Goal: Task Accomplishment & Management: Manage account settings

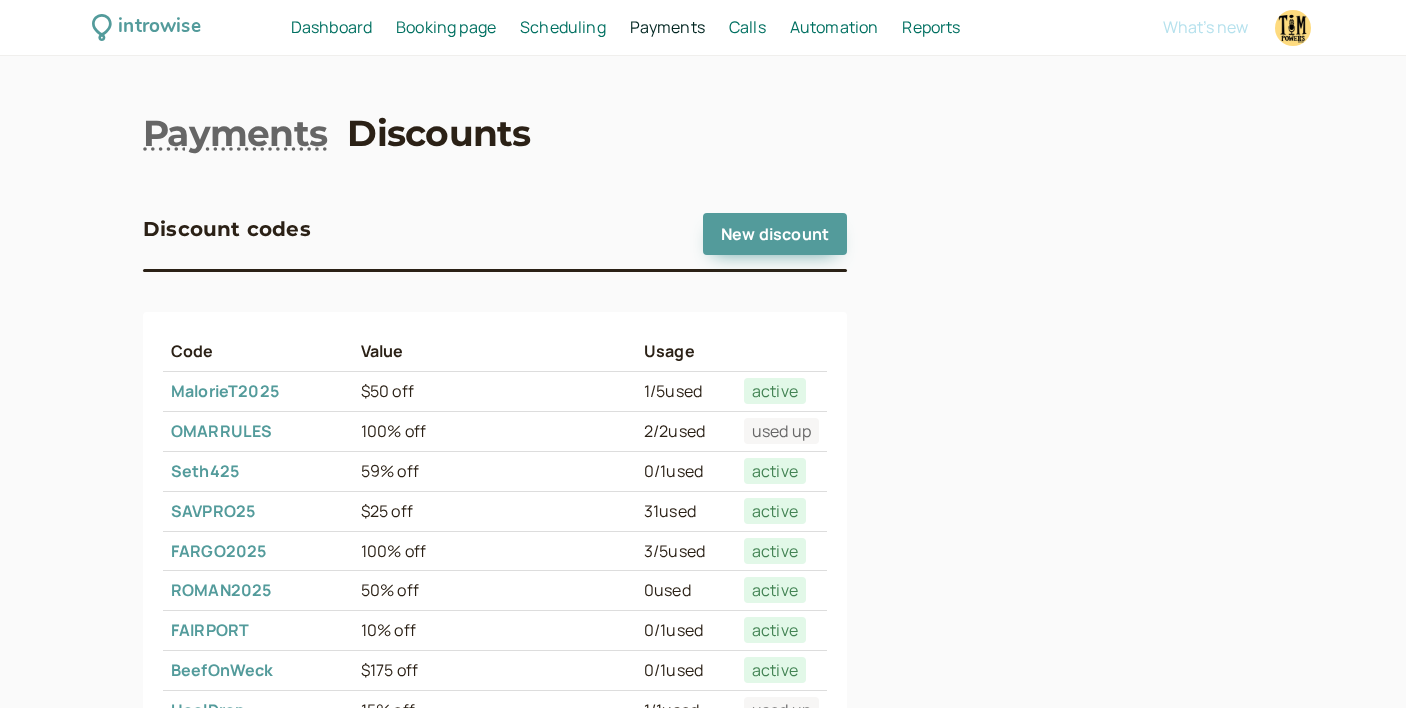
click at [554, 27] on span "Scheduling" at bounding box center [563, 27] width 86 height 22
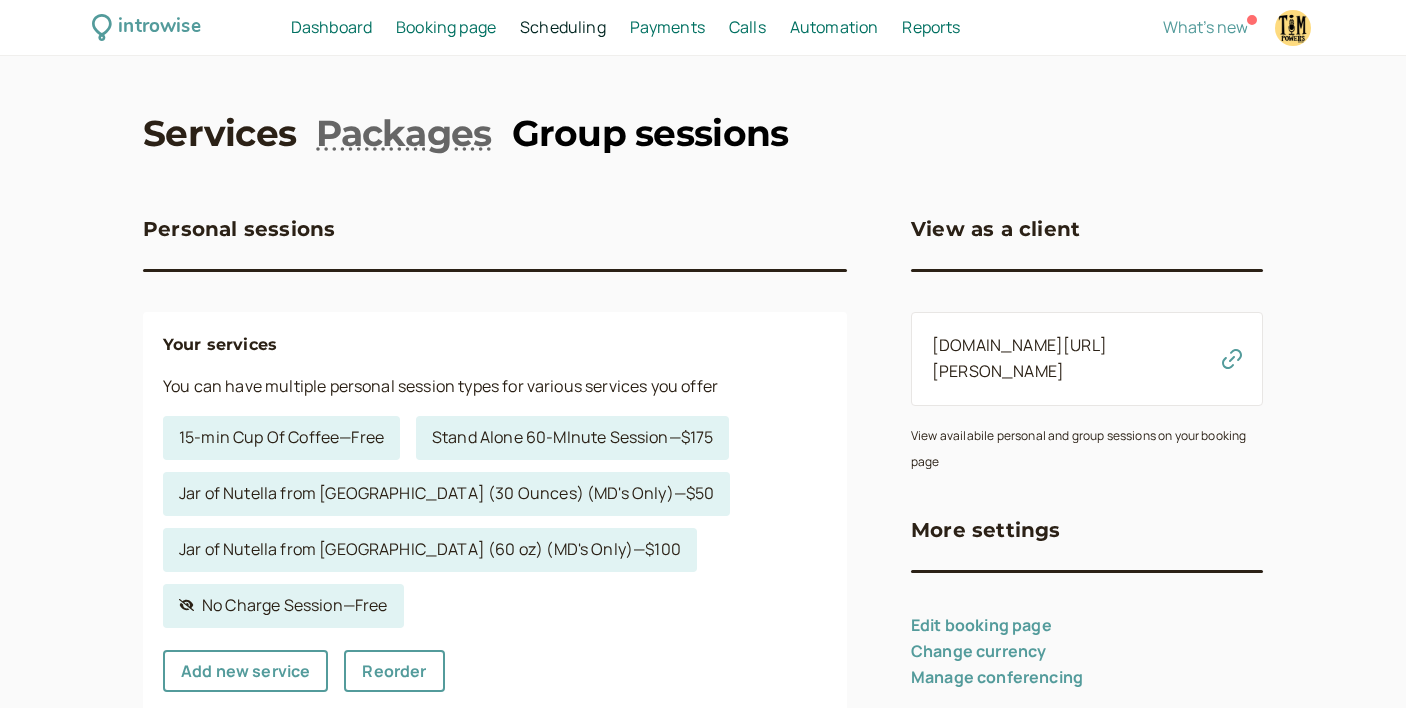
click at [618, 134] on link "Group sessions" at bounding box center [650, 133] width 277 height 50
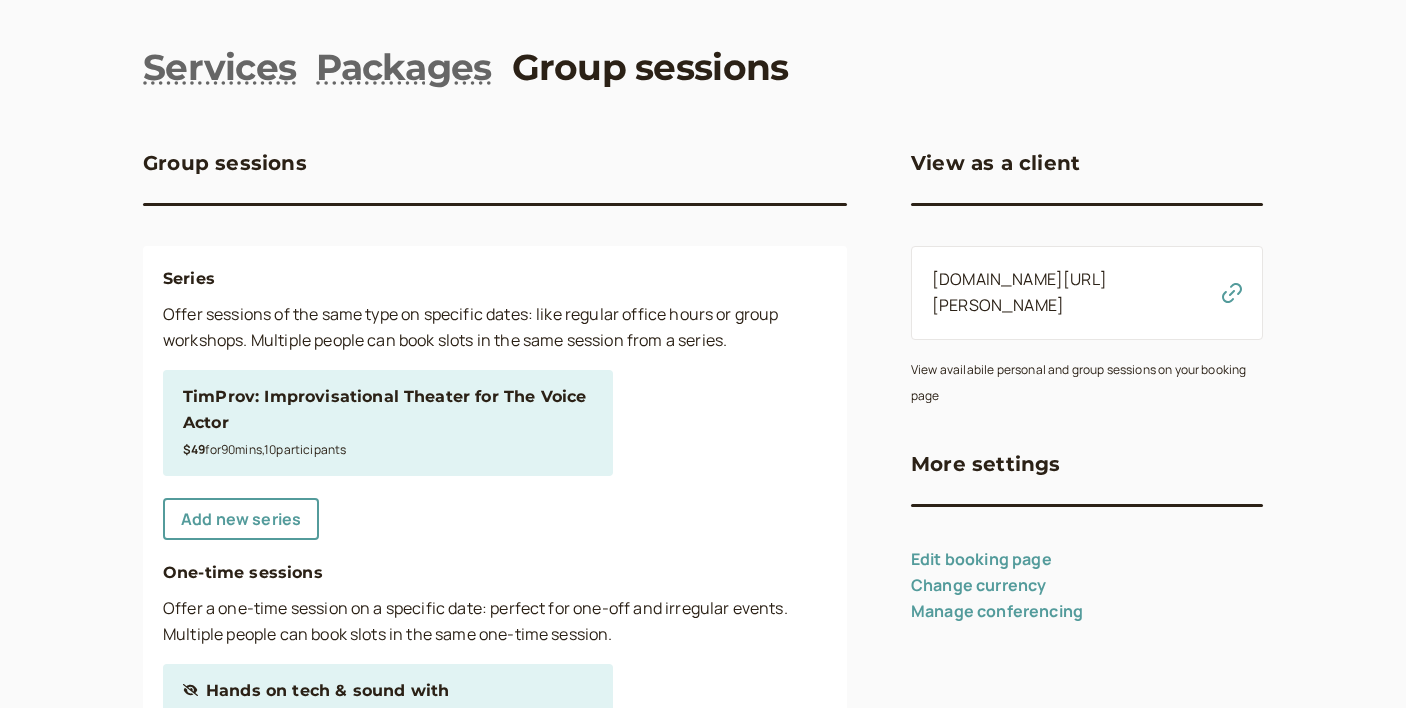
scroll to position [70, 0]
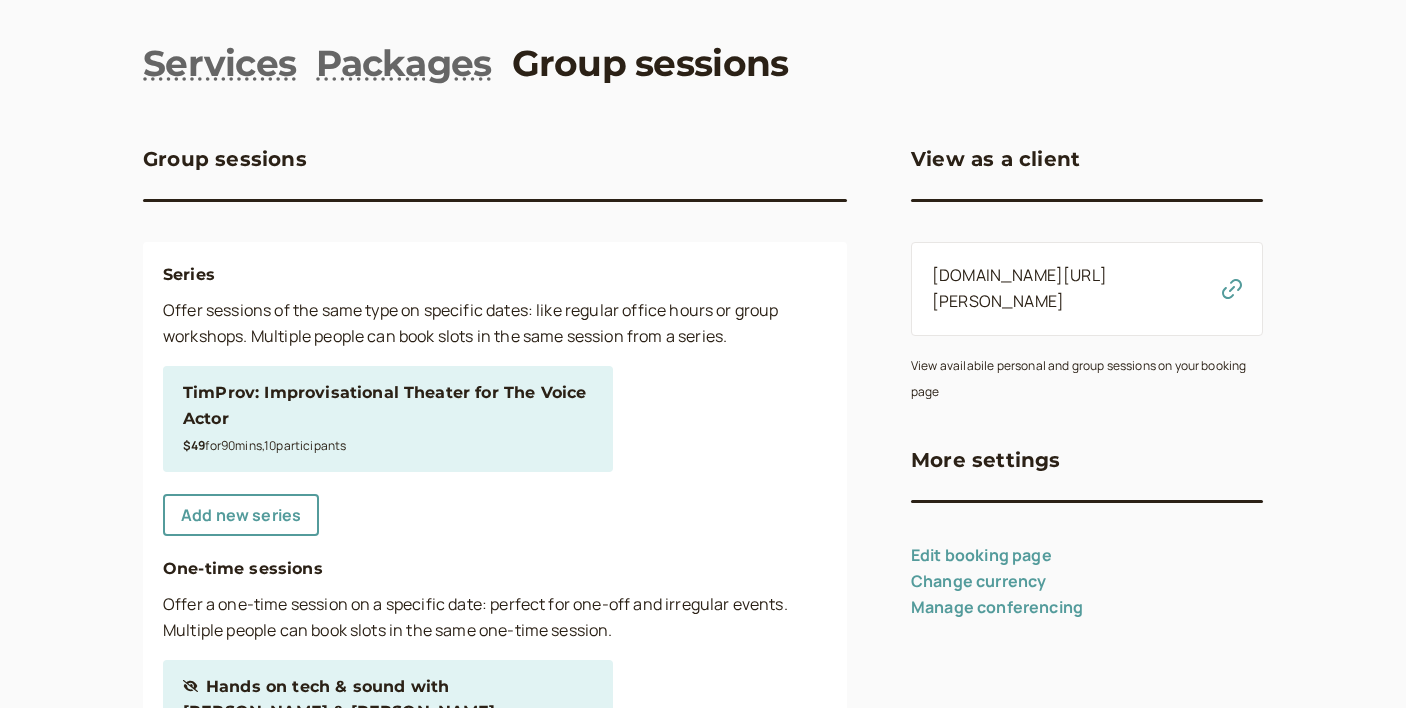
click at [443, 391] on div "TimProv: Improvisational Theater for The Voice Actor" at bounding box center [388, 406] width 410 height 52
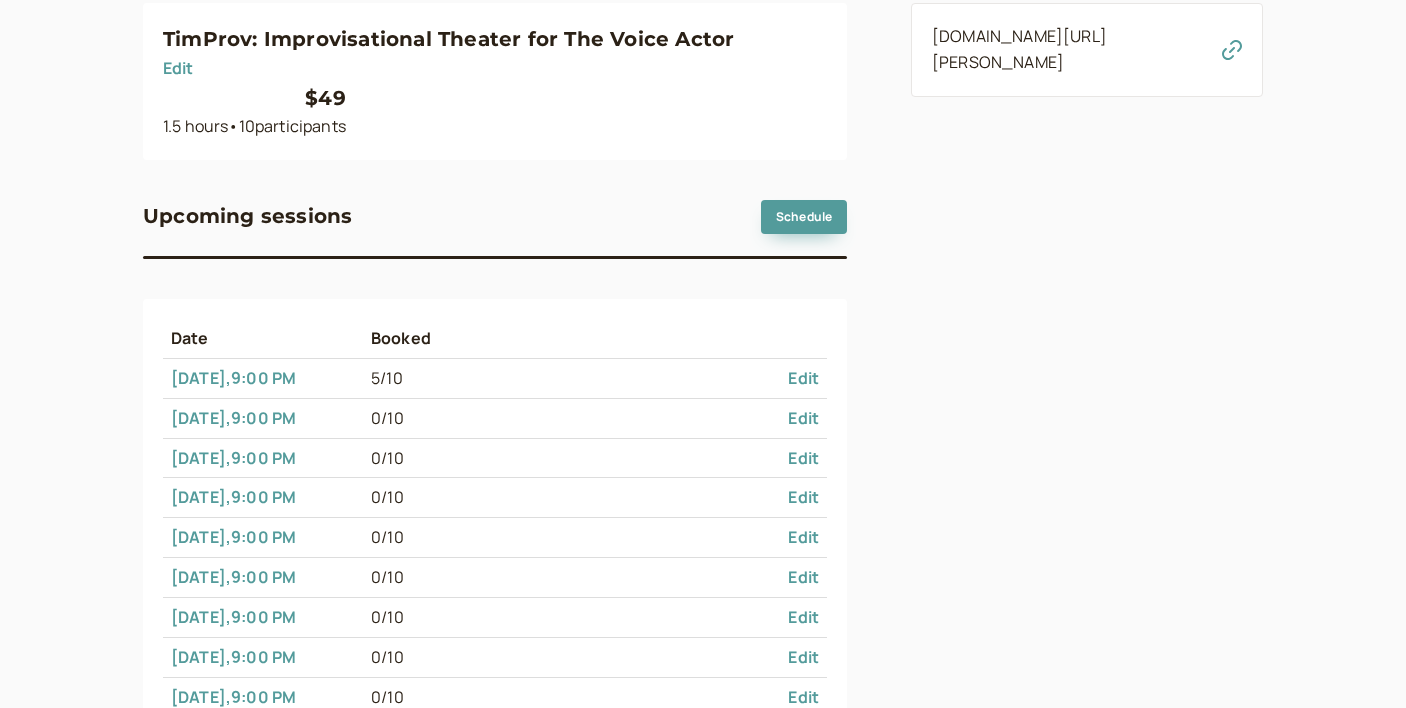
scroll to position [311, 0]
click at [255, 372] on link "Aug 14 , 9:00 PM" at bounding box center [233, 376] width 125 height 22
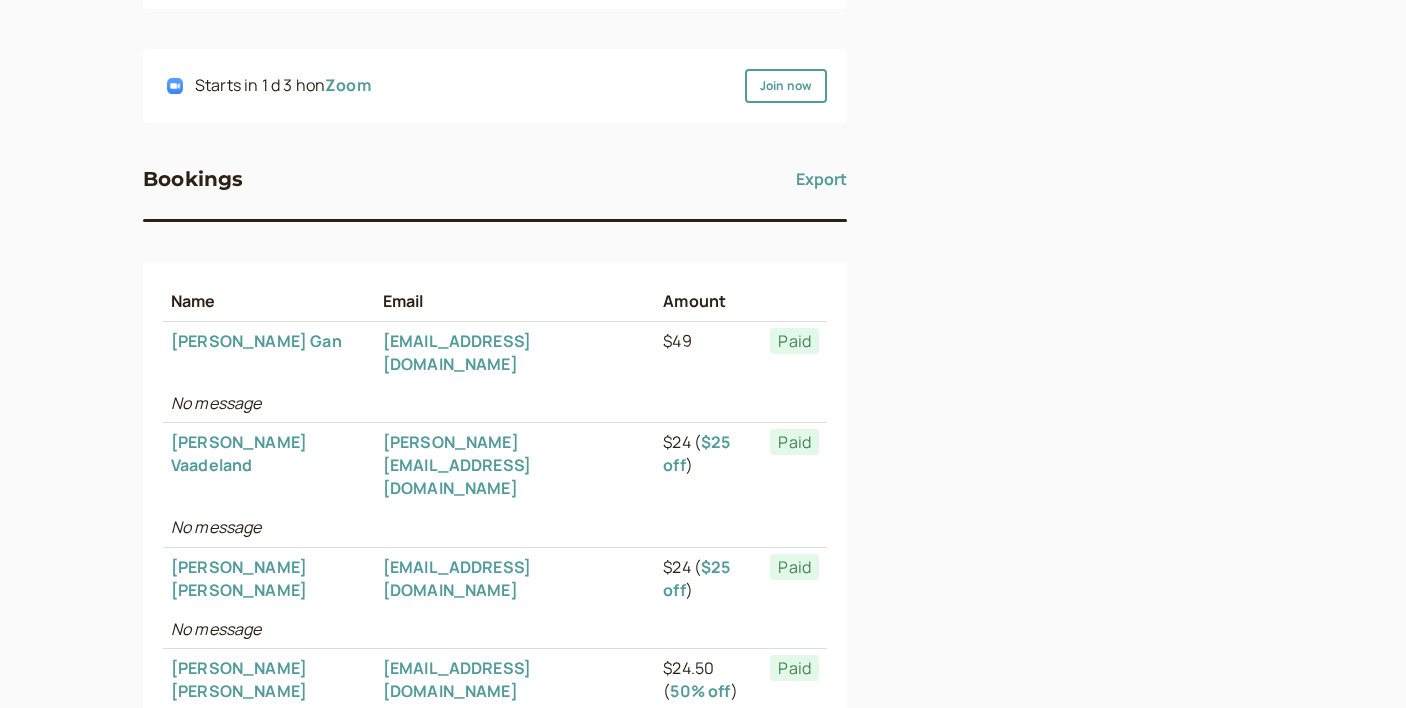
scroll to position [614, 0]
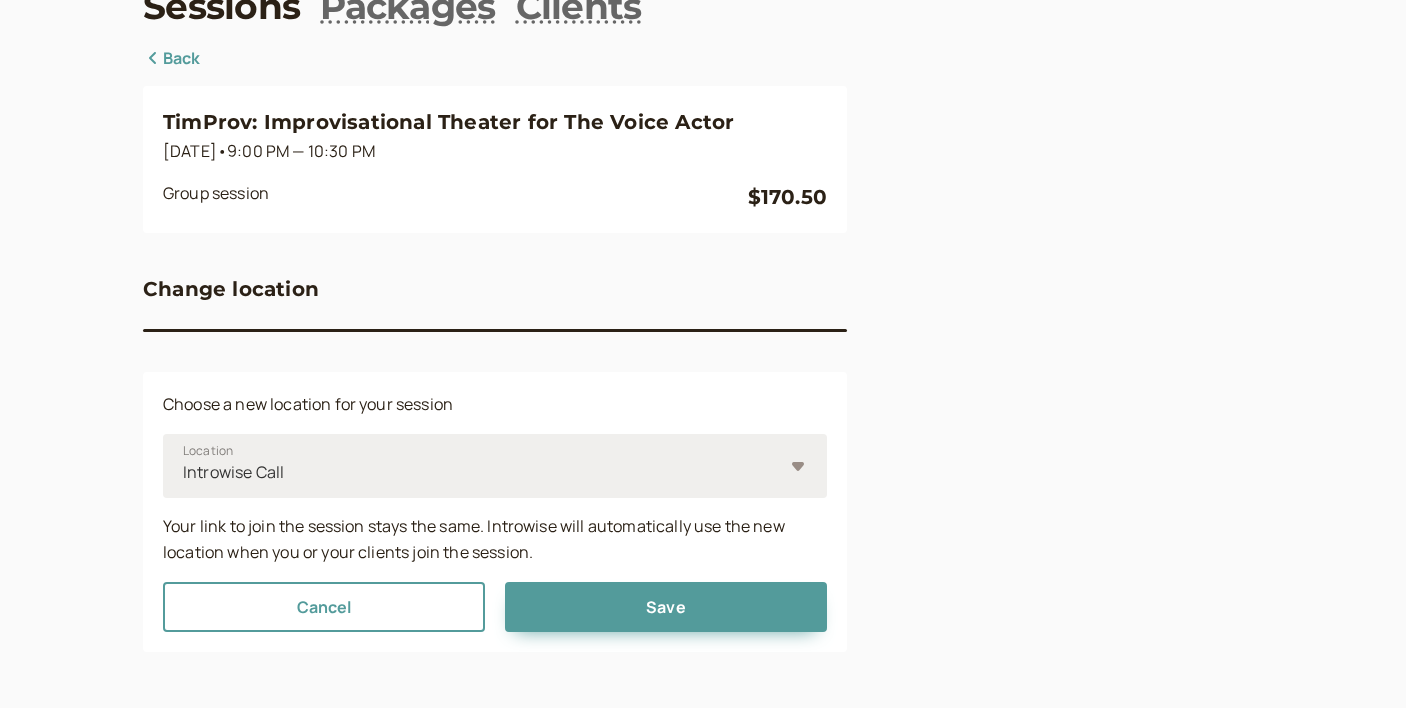
click at [346, 472] on div at bounding box center [482, 472] width 602 height 27
click at [184, 472] on input "Location Introwise Call" at bounding box center [182, 472] width 3 height 23
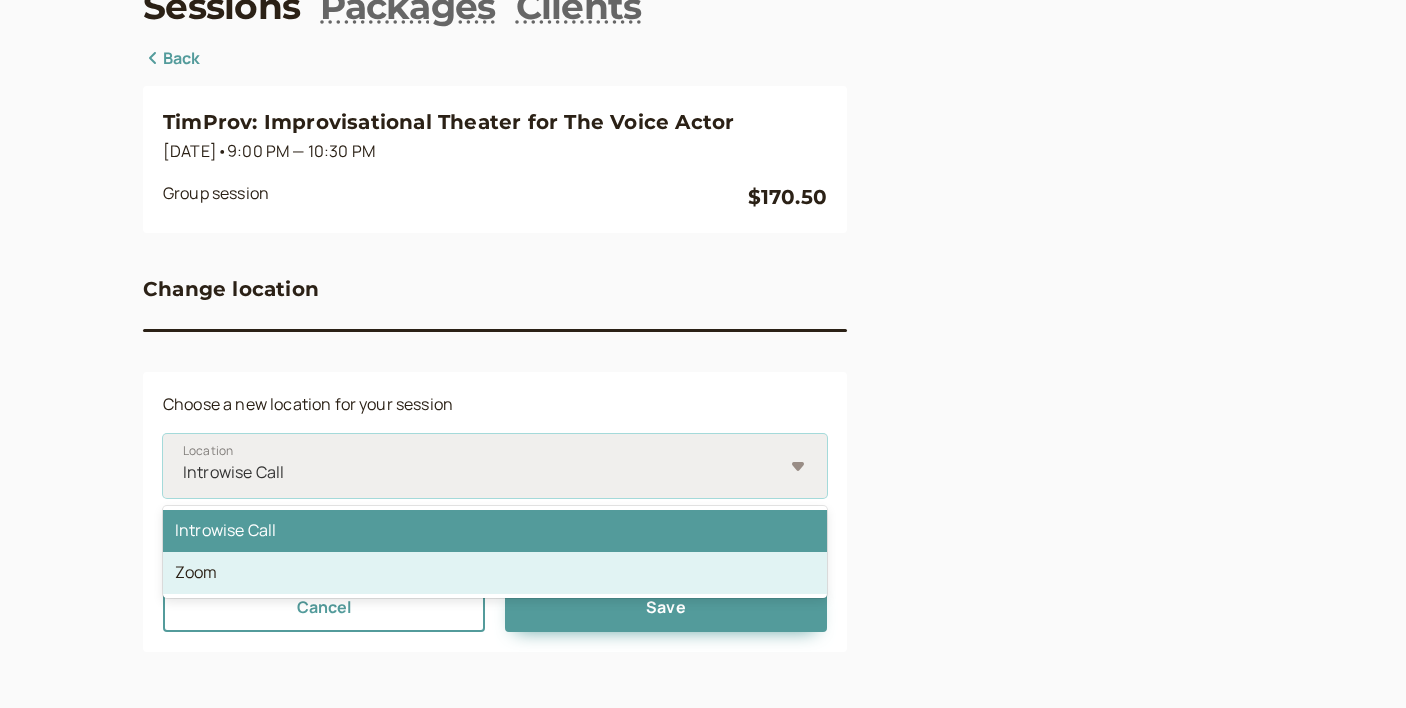
click at [197, 570] on div "Zoom" at bounding box center [495, 573] width 664 height 42
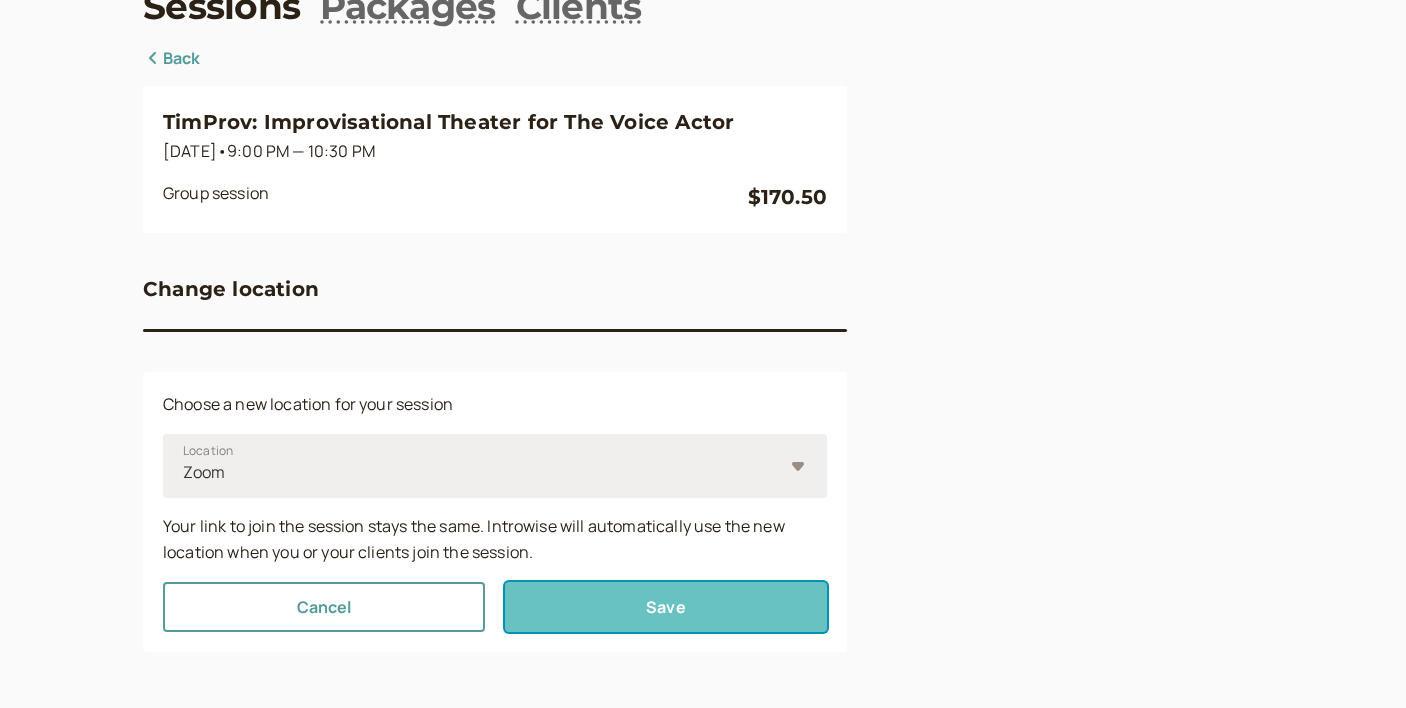
click at [618, 605] on button "Save" at bounding box center [666, 607] width 322 height 50
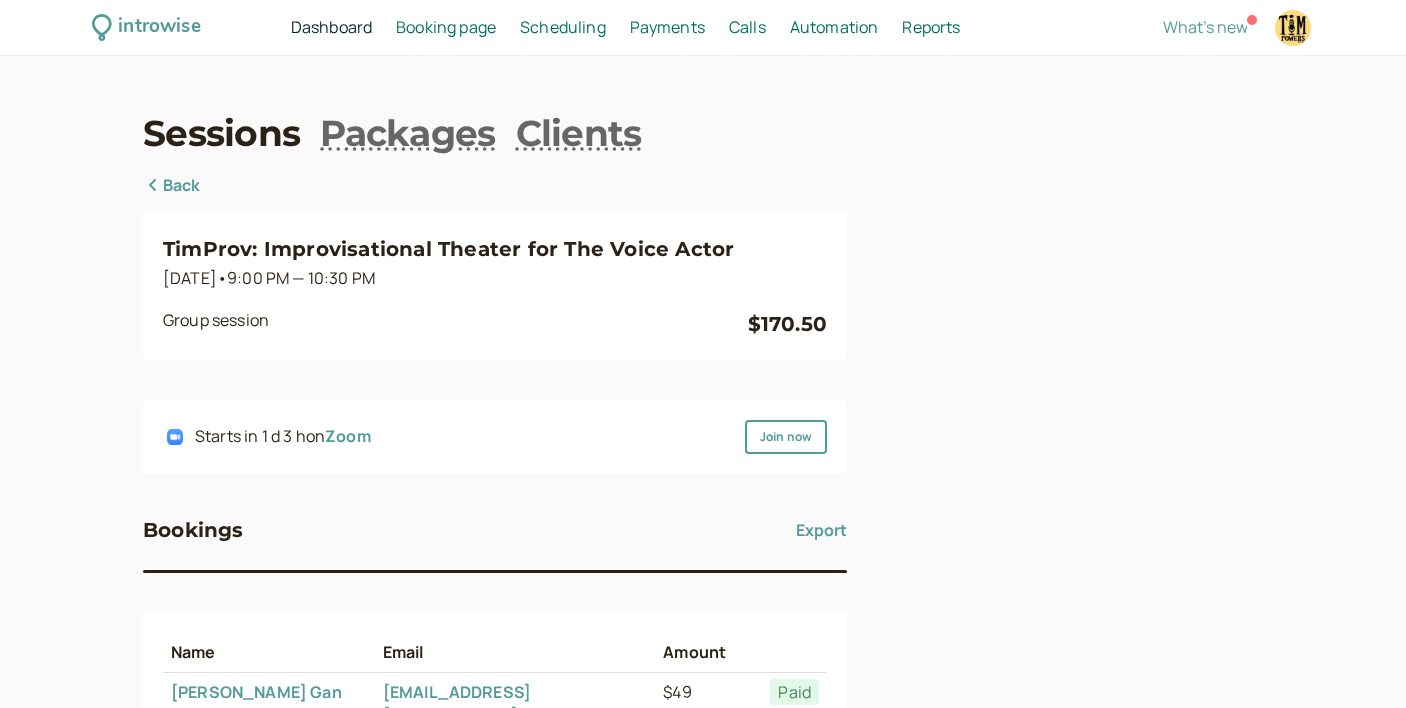
click at [177, 183] on link "Back" at bounding box center [172, 186] width 58 height 26
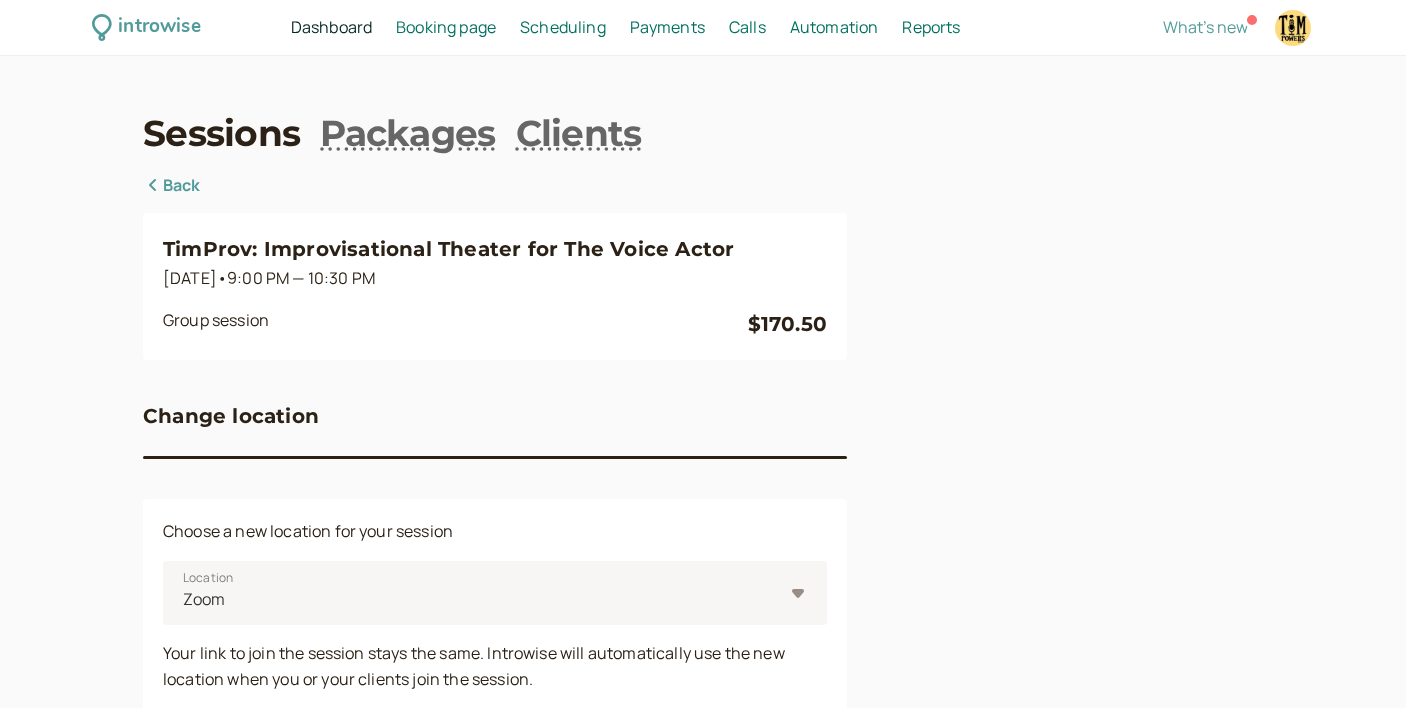
click at [184, 183] on link "Back" at bounding box center [172, 186] width 58 height 26
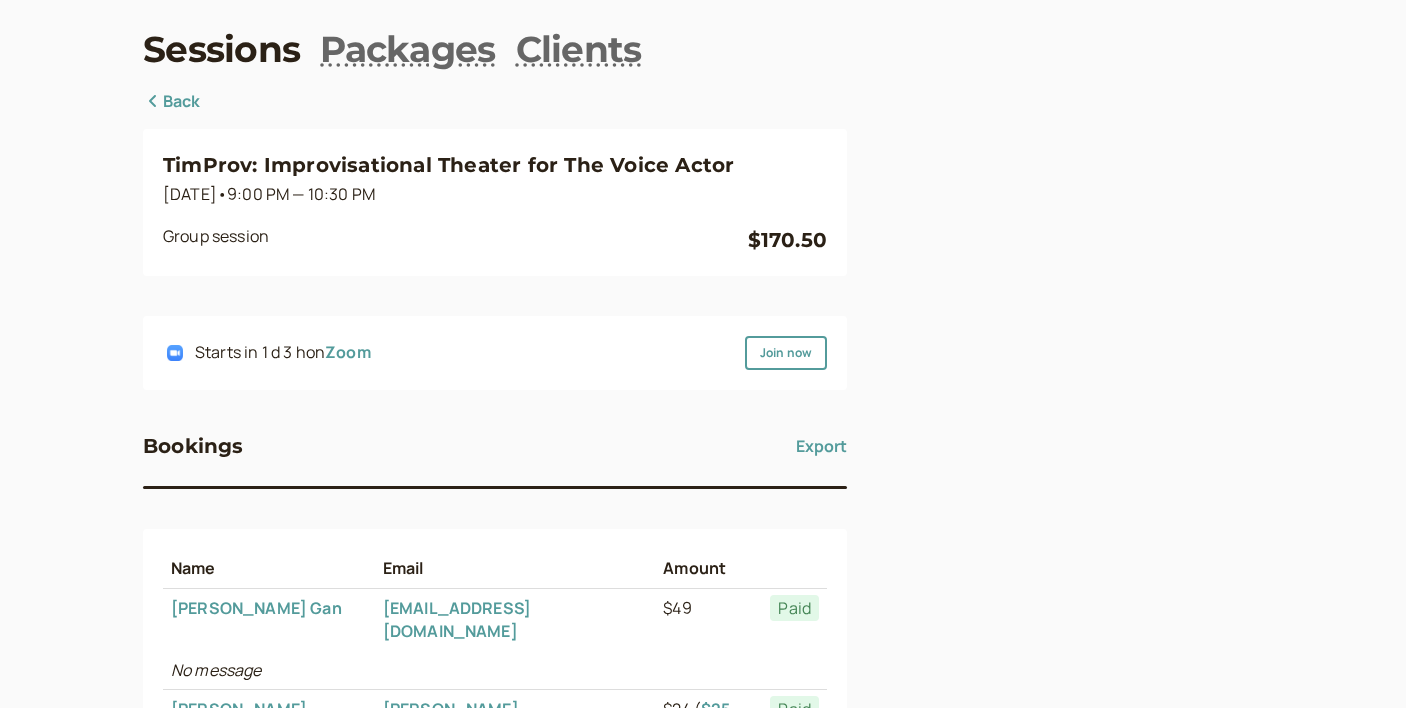
scroll to position [83, 0]
click at [177, 103] on link "Back" at bounding box center [172, 103] width 58 height 26
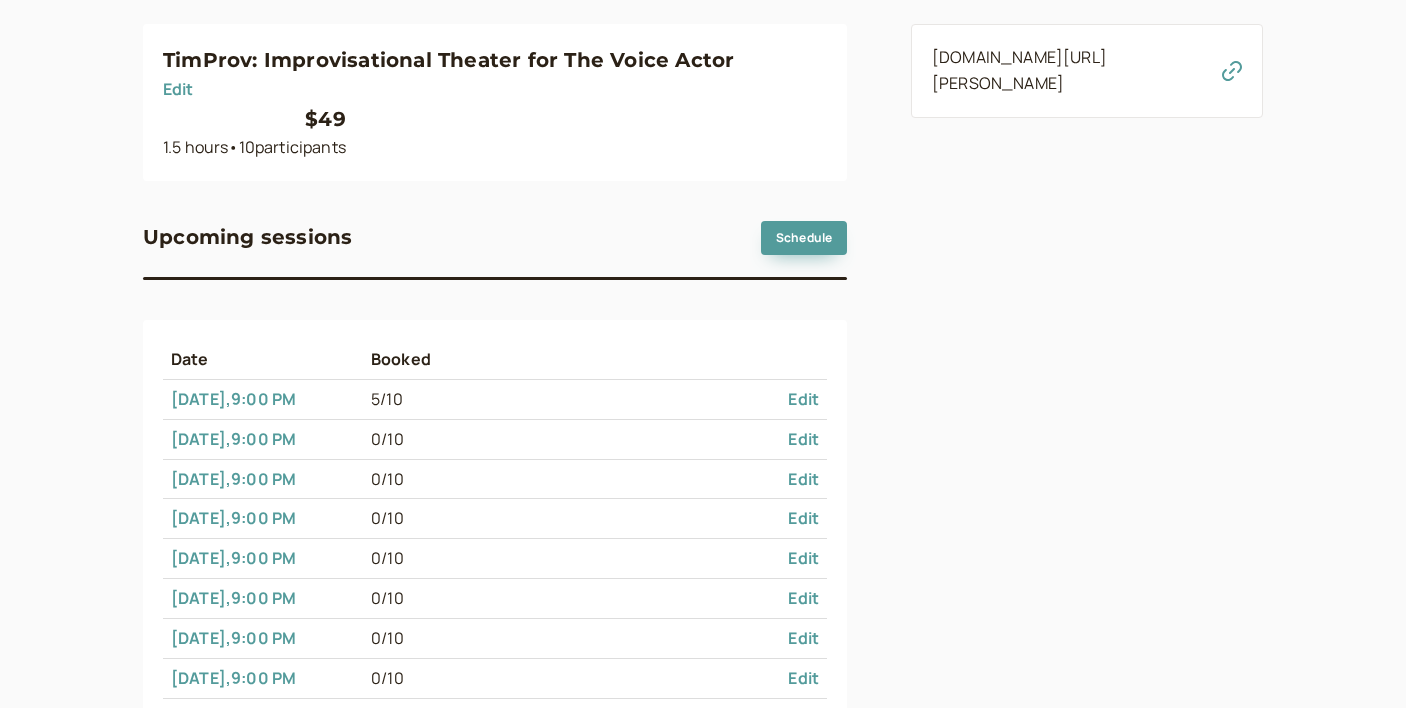
scroll to position [393, 0]
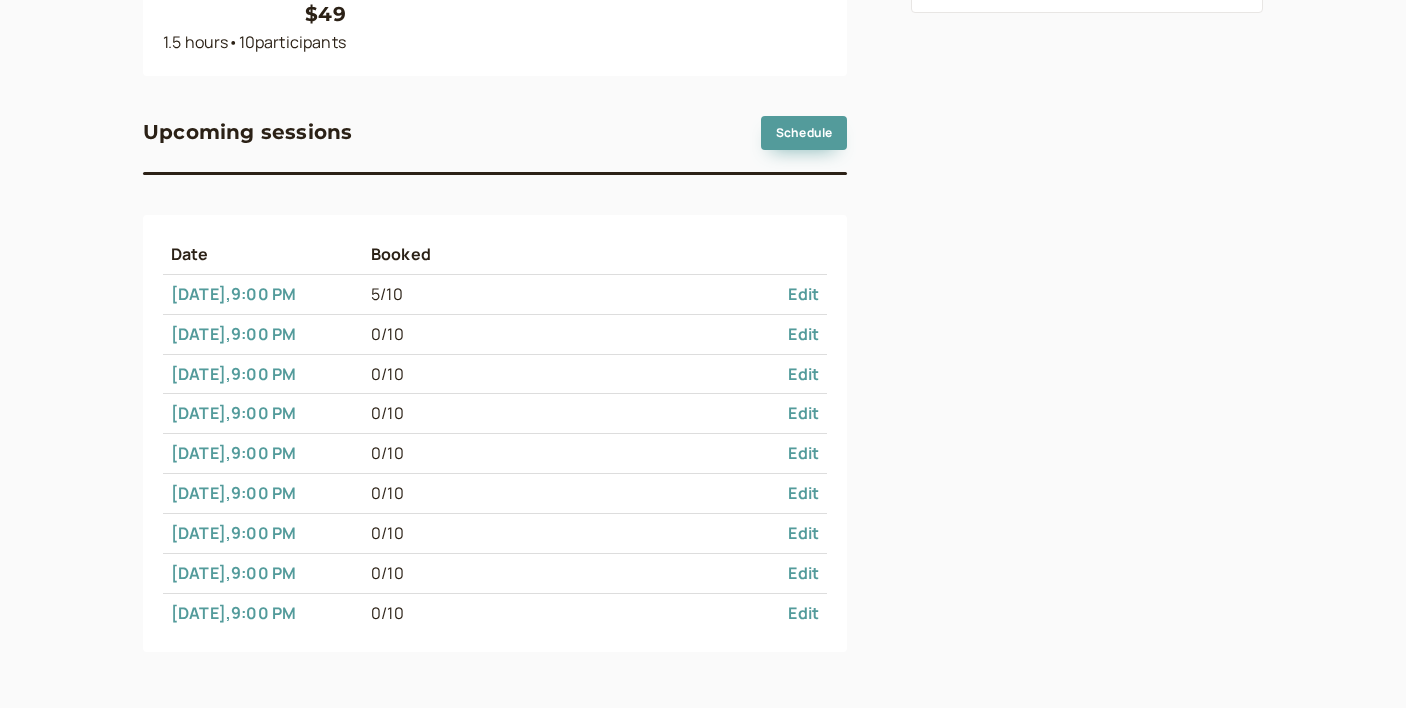
click at [807, 611] on link "Edit" at bounding box center [803, 613] width 31 height 22
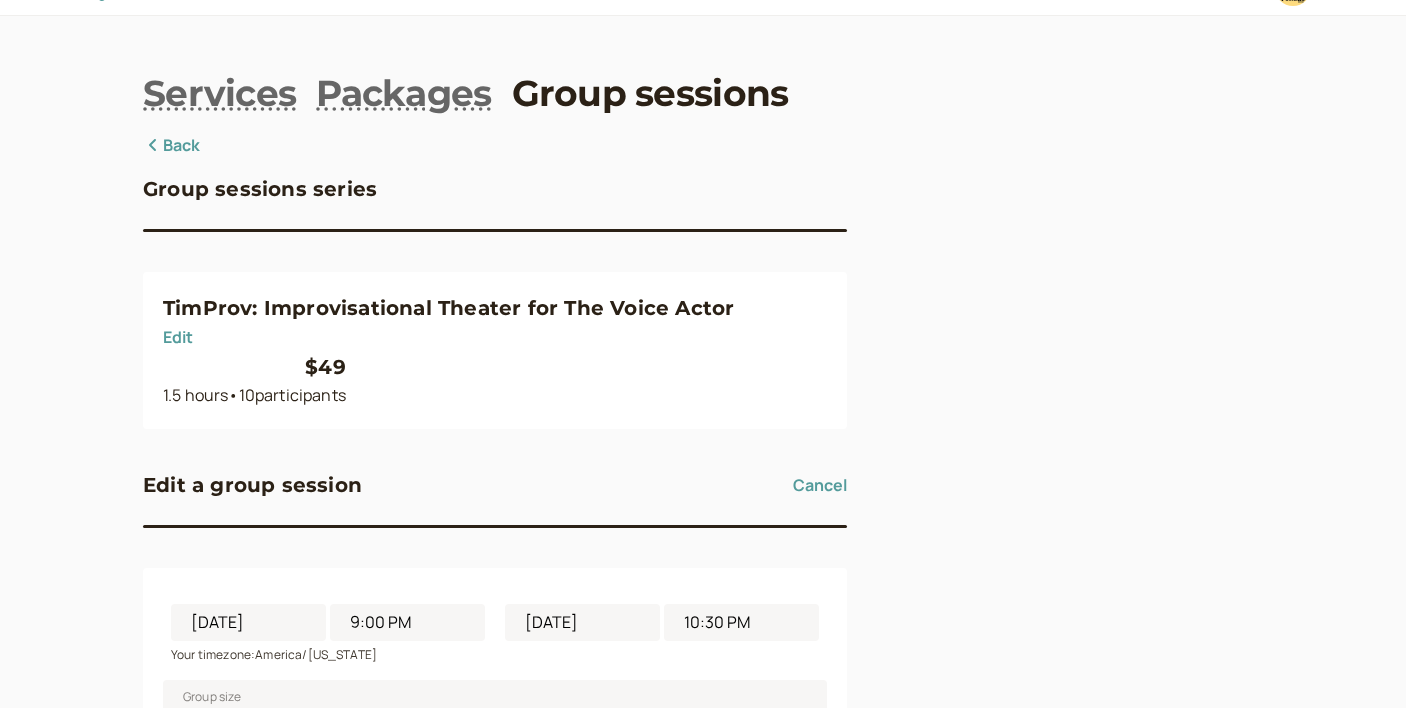
scroll to position [56, 0]
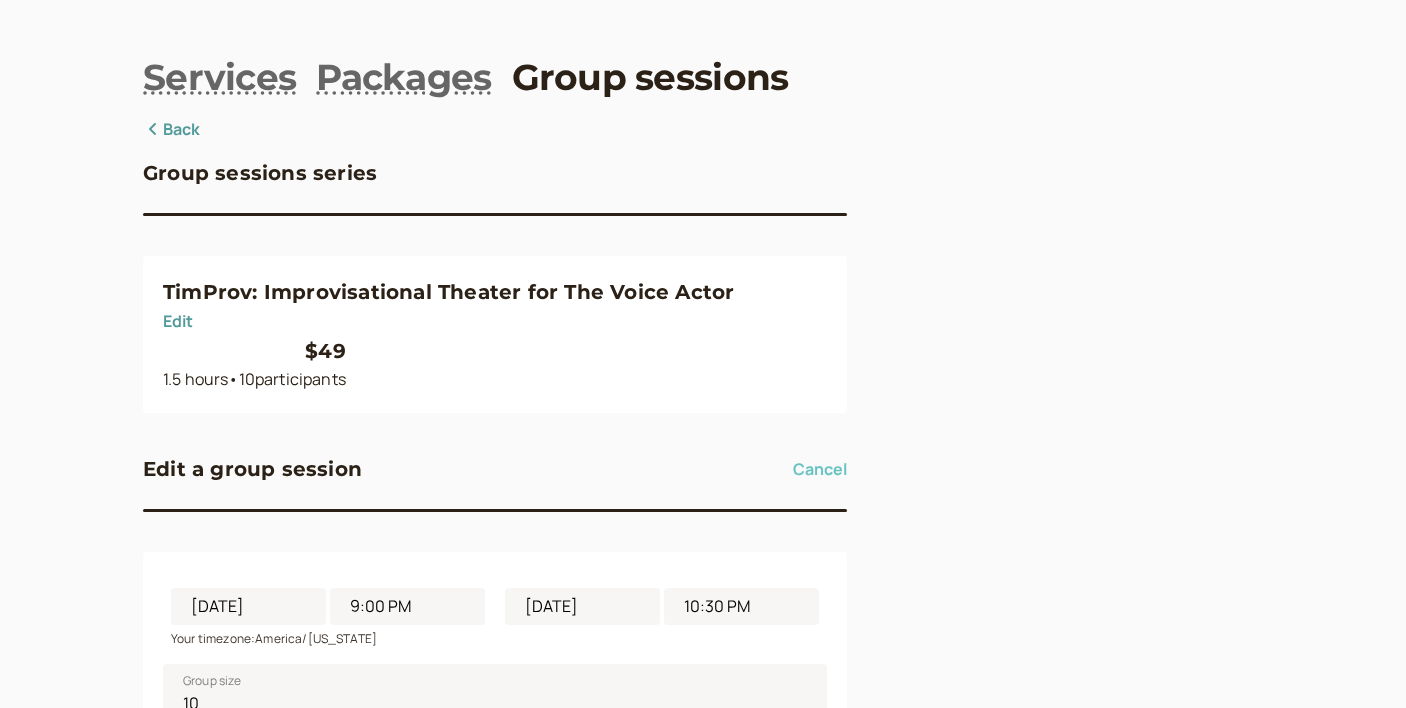
click at [822, 472] on button "Cancel" at bounding box center [820, 469] width 54 height 32
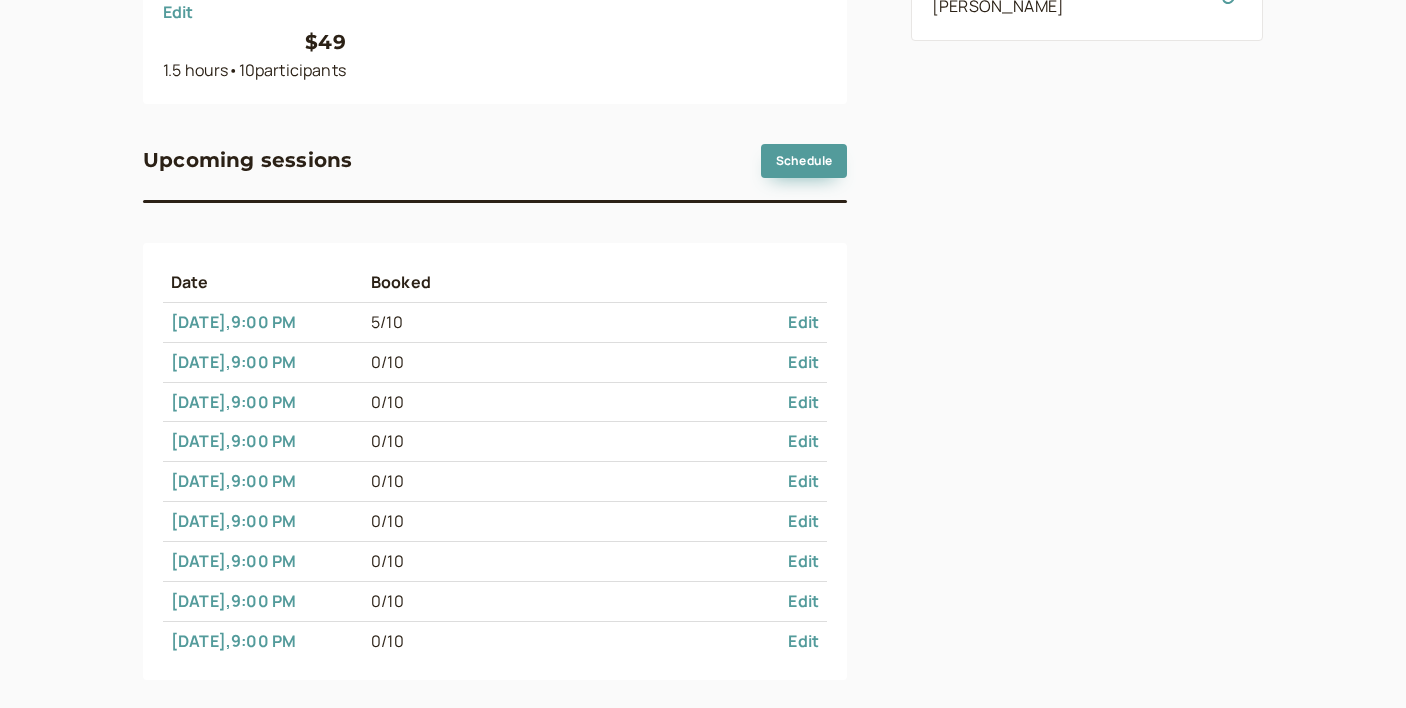
scroll to position [393, 0]
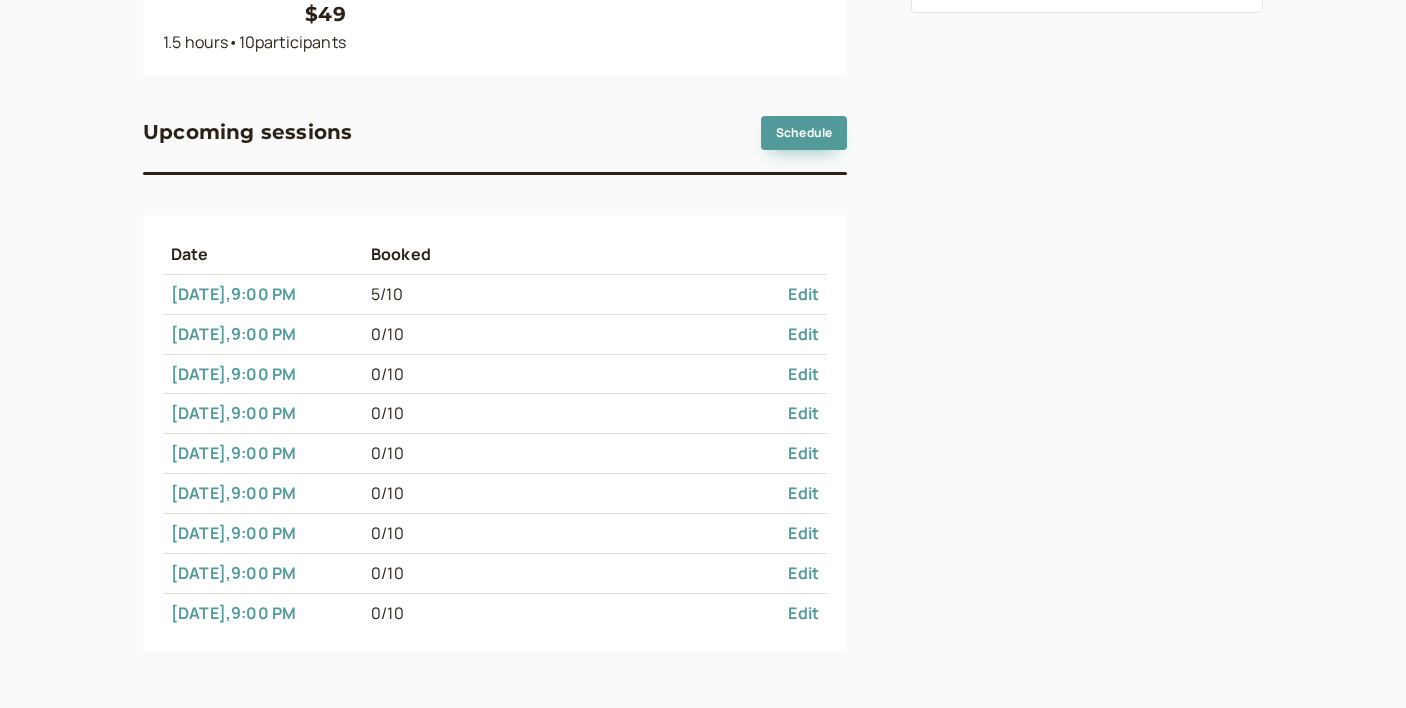
click at [249, 410] on link "Sep 4 , 9:00 PM" at bounding box center [233, 413] width 125 height 22
